Goal: Task Accomplishment & Management: Use online tool/utility

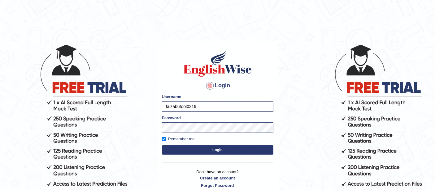
click at [190, 150] on button "Login" at bounding box center [218, 149] width 112 height 9
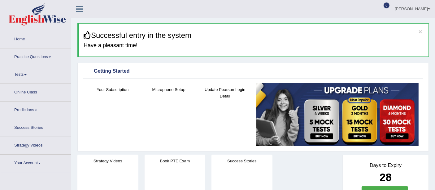
click at [27, 76] on link "Tests" at bounding box center [35, 73] width 71 height 15
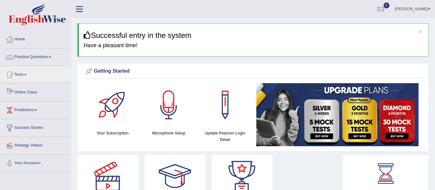
click at [23, 89] on link "Online Class" at bounding box center [35, 91] width 71 height 15
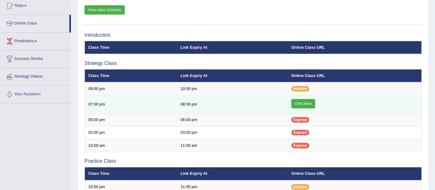
click at [309, 100] on link "Click Here" at bounding box center [303, 103] width 24 height 9
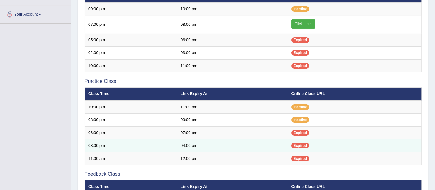
scroll to position [138, 0]
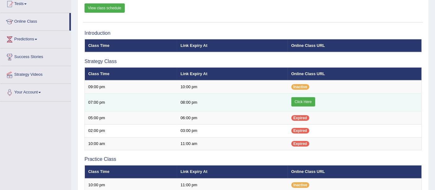
scroll to position [105, 0]
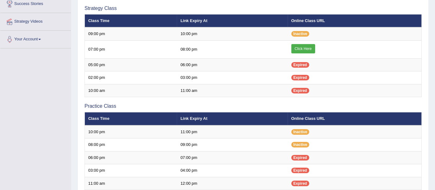
scroll to position [105, 0]
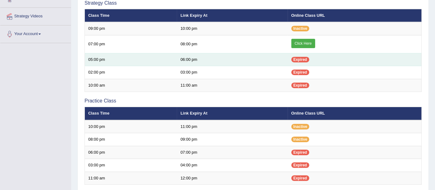
scroll to position [140, 0]
